Goal: Use online tool/utility: Utilize a website feature to perform a specific function

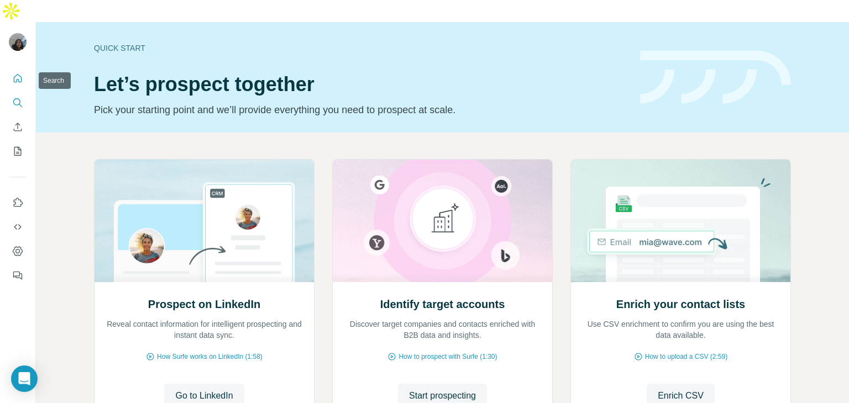
click at [19, 93] on button "Search" at bounding box center [18, 103] width 18 height 20
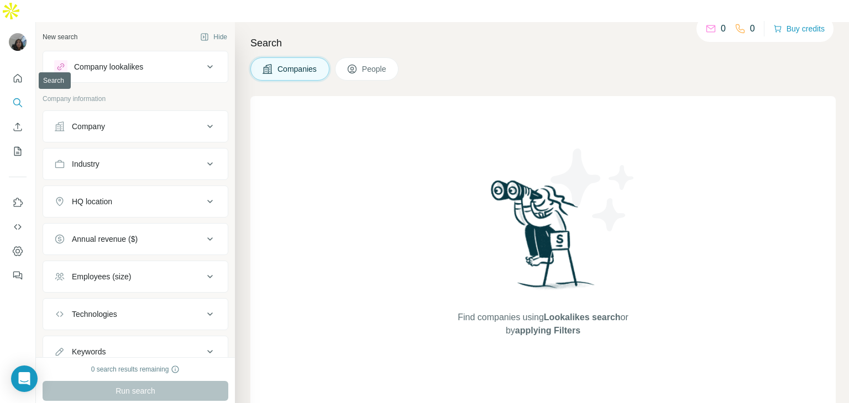
click at [19, 93] on button "Search" at bounding box center [18, 103] width 18 height 20
click at [123, 61] on div "Company lookalikes" at bounding box center [108, 66] width 69 height 11
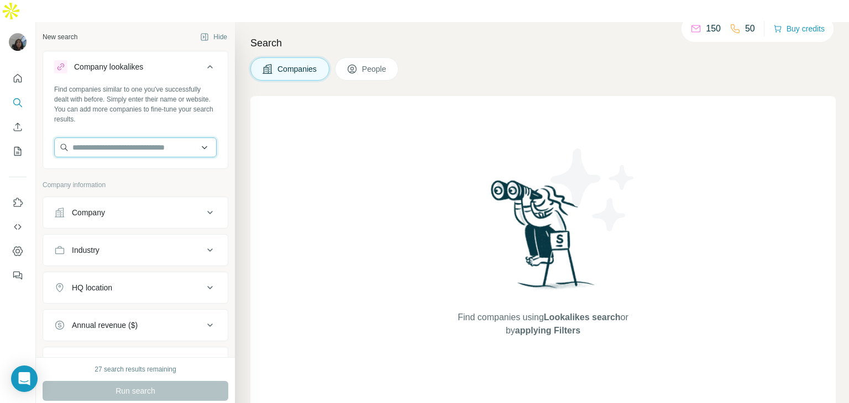
click at [123, 138] on input "text" at bounding box center [135, 148] width 163 height 20
click at [139, 207] on div "Company" at bounding box center [128, 212] width 149 height 11
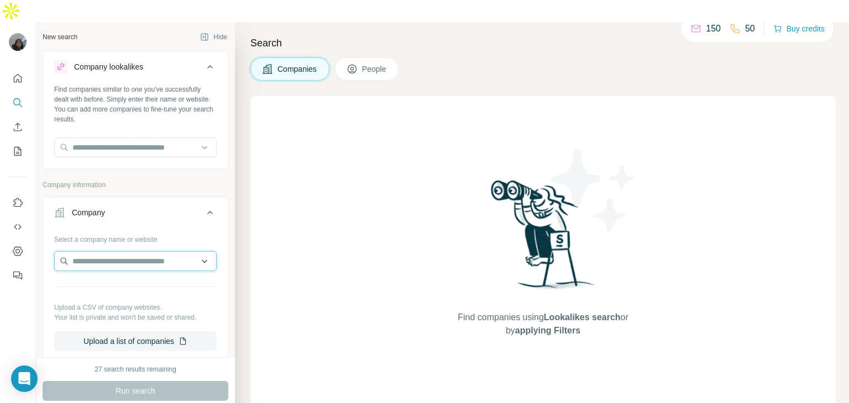
click at [132, 251] on input "text" at bounding box center [135, 261] width 163 height 20
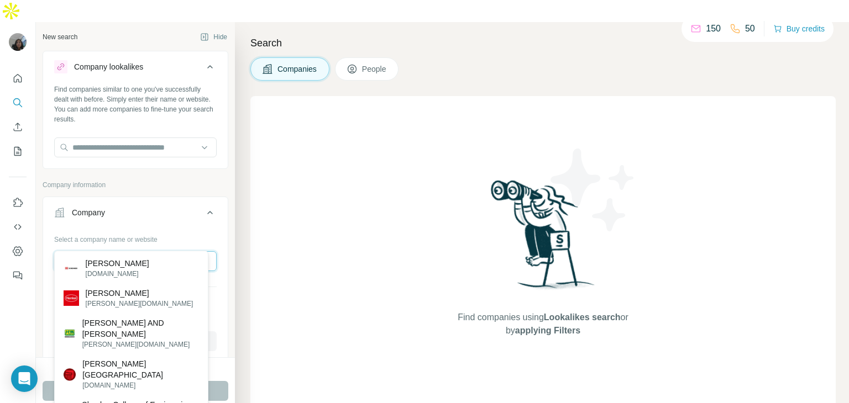
type input "******"
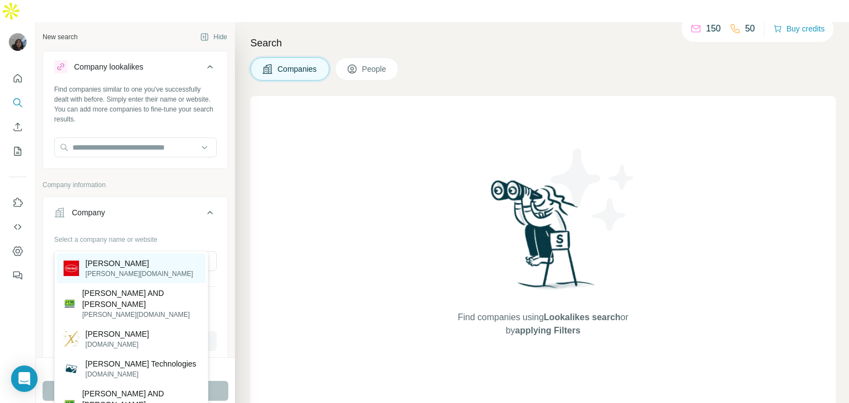
click at [148, 268] on div "Henkel henkel.com" at bounding box center [131, 269] width 149 height 30
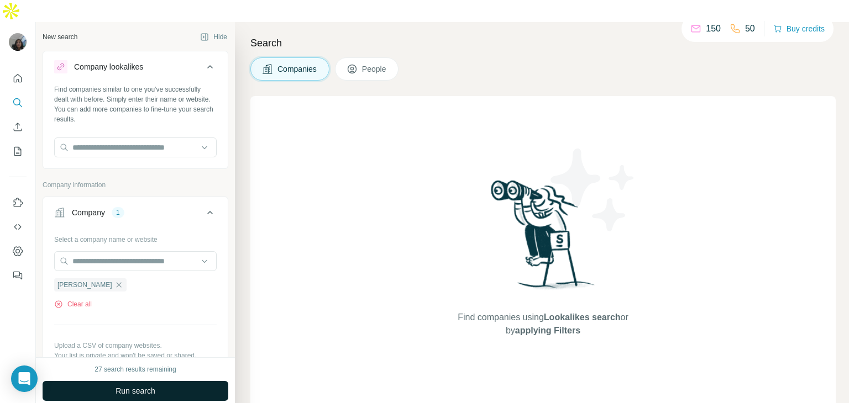
click at [157, 381] on button "Run search" at bounding box center [136, 391] width 186 height 20
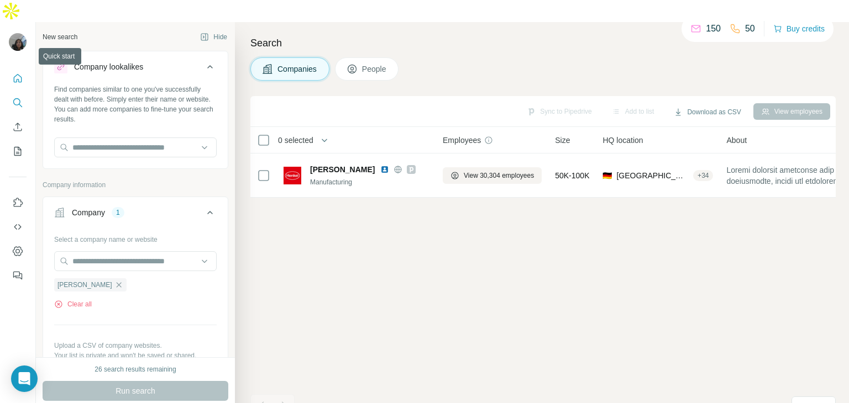
click at [17, 74] on icon "Quick start" at bounding box center [18, 78] width 8 height 8
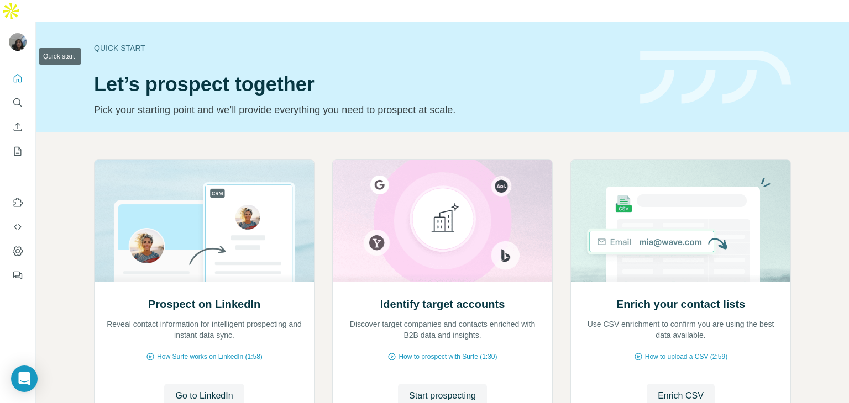
click at [17, 74] on icon "Quick start" at bounding box center [18, 78] width 8 height 8
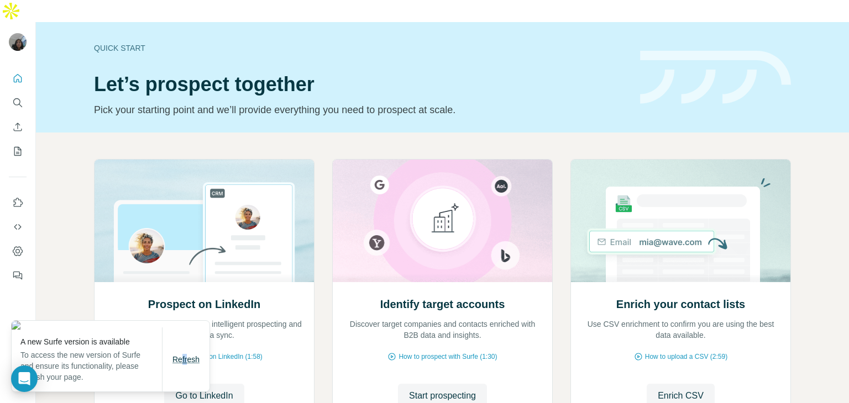
drag, startPoint x: 186, startPoint y: 368, endPoint x: 179, endPoint y: 360, distance: 11.0
click at [179, 360] on div "Refresh" at bounding box center [186, 360] width 47 height 22
click at [179, 360] on span "Refresh" at bounding box center [185, 359] width 27 height 9
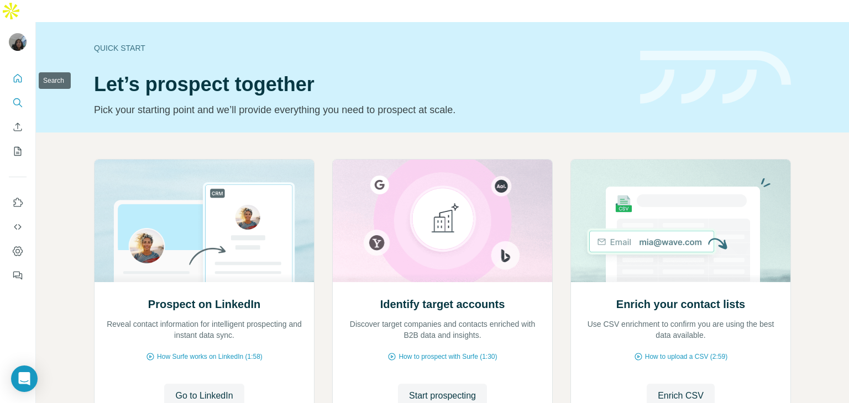
click at [22, 97] on icon "Search" at bounding box center [17, 102] width 11 height 11
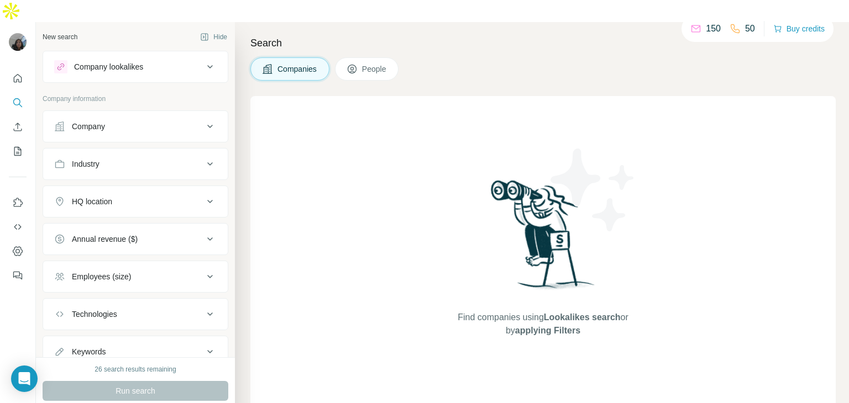
click at [135, 121] on div "Company" at bounding box center [128, 126] width 149 height 11
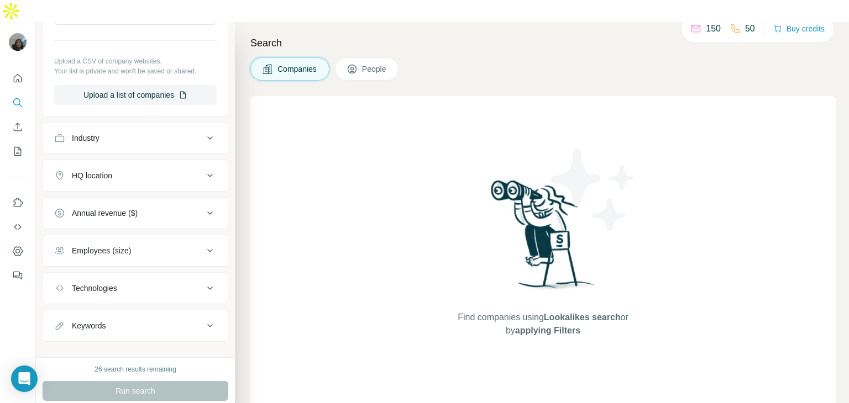
scroll to position [174, 0]
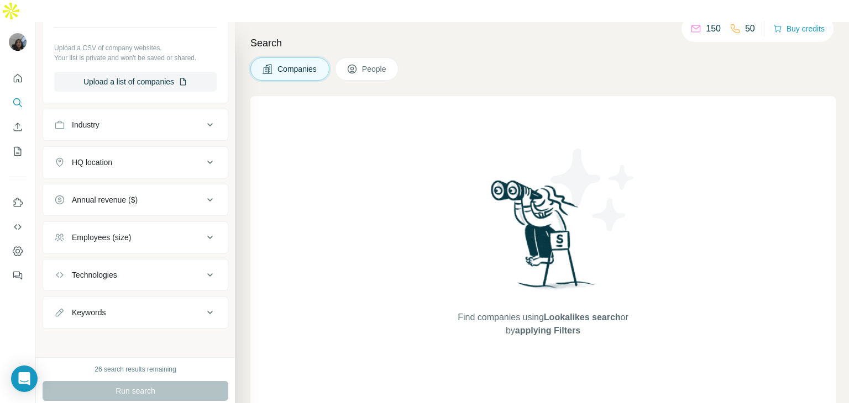
click at [159, 270] on div "Technologies" at bounding box center [128, 275] width 149 height 11
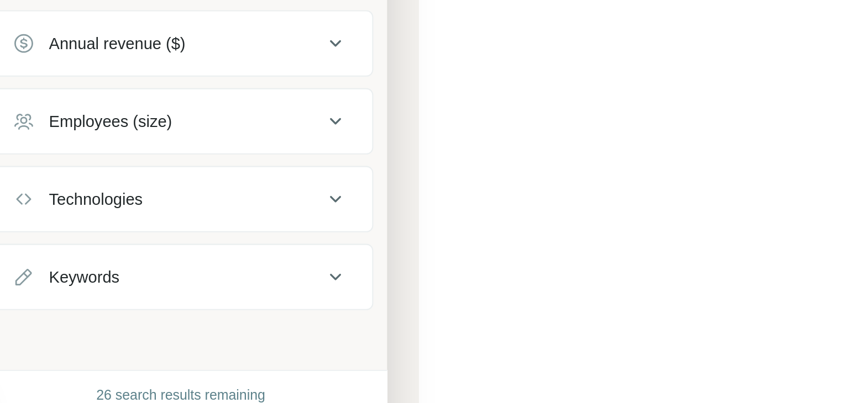
click at [109, 365] on div "26 search results remaining" at bounding box center [135, 370] width 81 height 10
